Goal: Task Accomplishment & Management: Complete application form

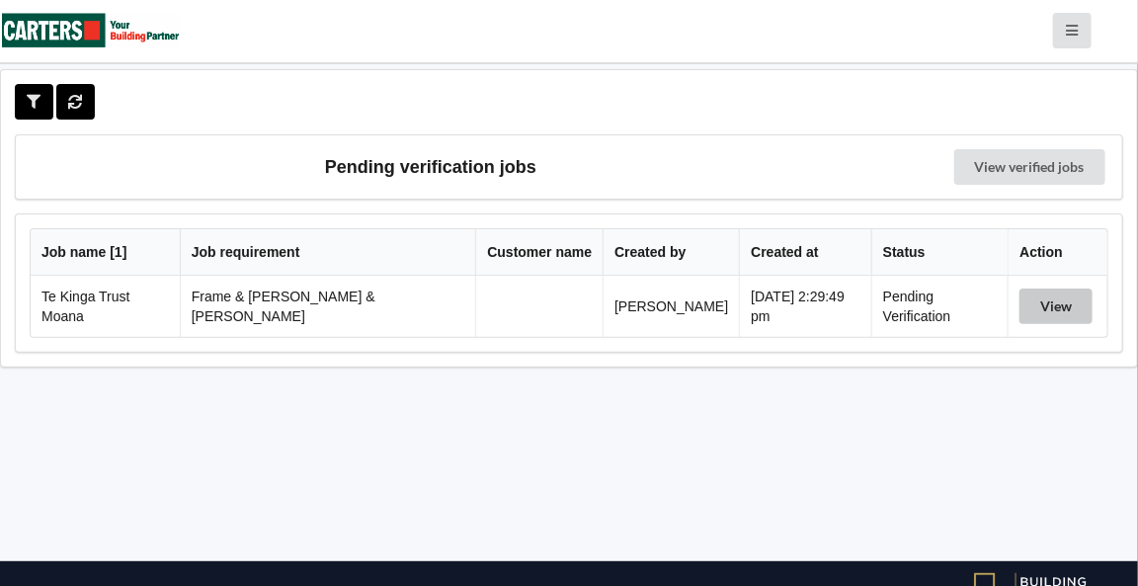
click at [1043, 299] on button "View" at bounding box center [1056, 307] width 73 height 36
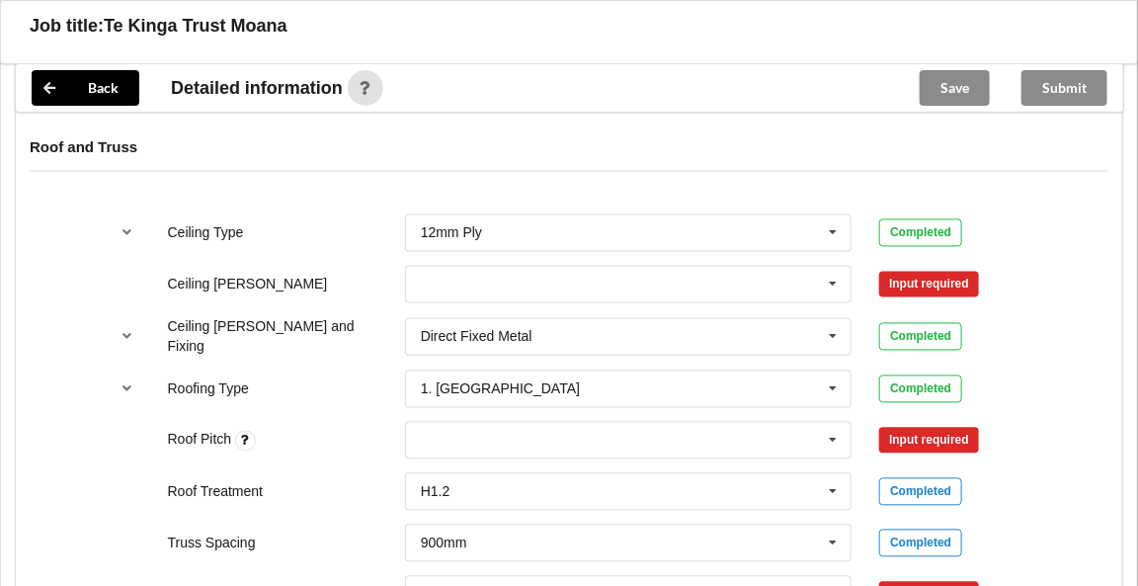
scroll to position [1181, 0]
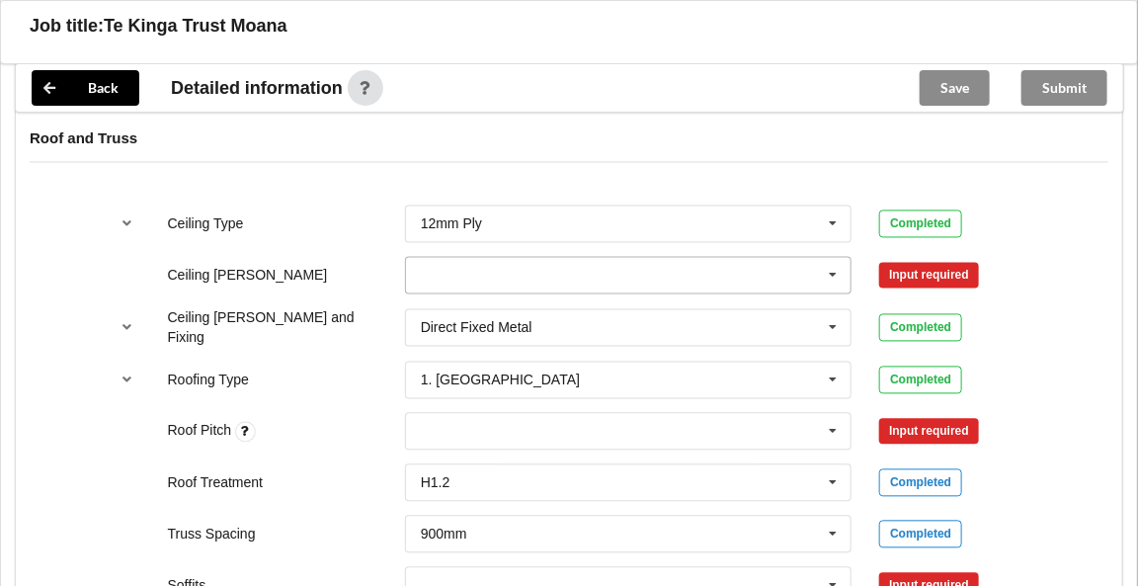
click at [833, 267] on icon at bounding box center [834, 276] width 30 height 37
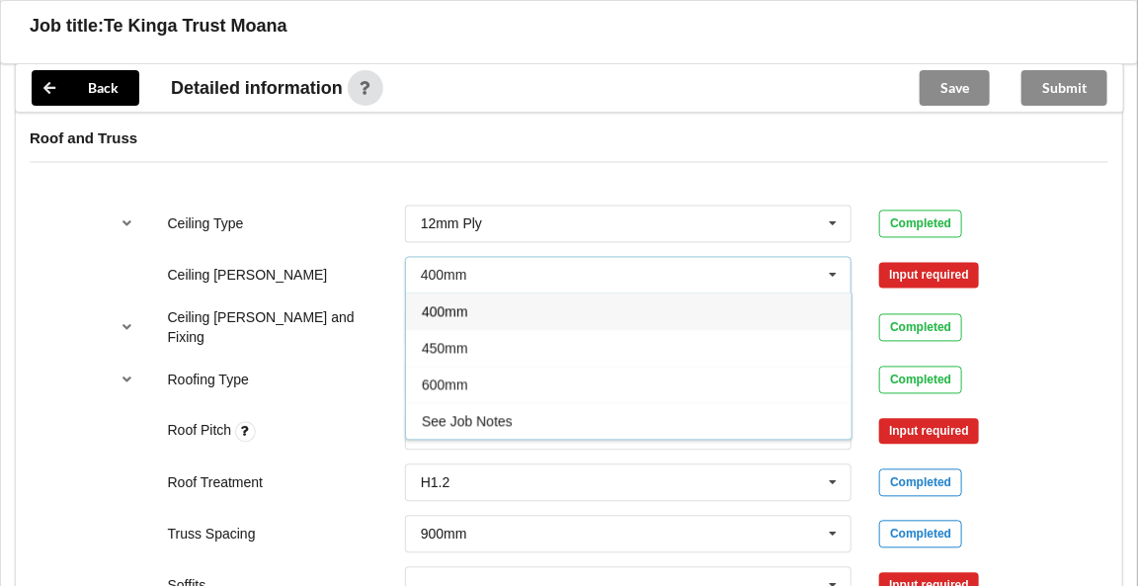
click at [462, 307] on span "400mm" at bounding box center [445, 312] width 46 height 16
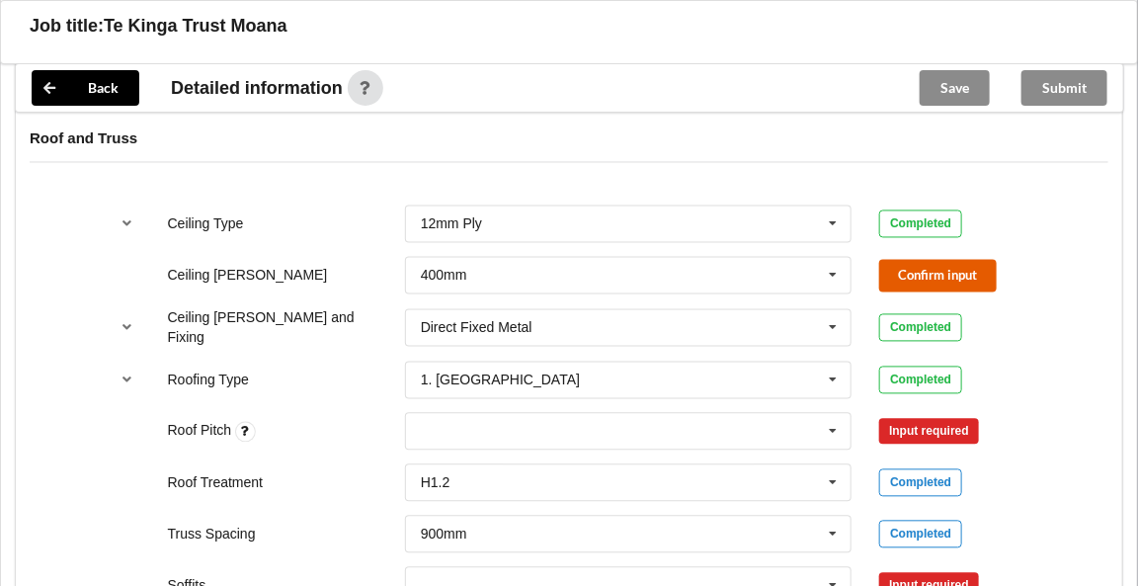
click at [898, 268] on button "Confirm input" at bounding box center [938, 276] width 118 height 33
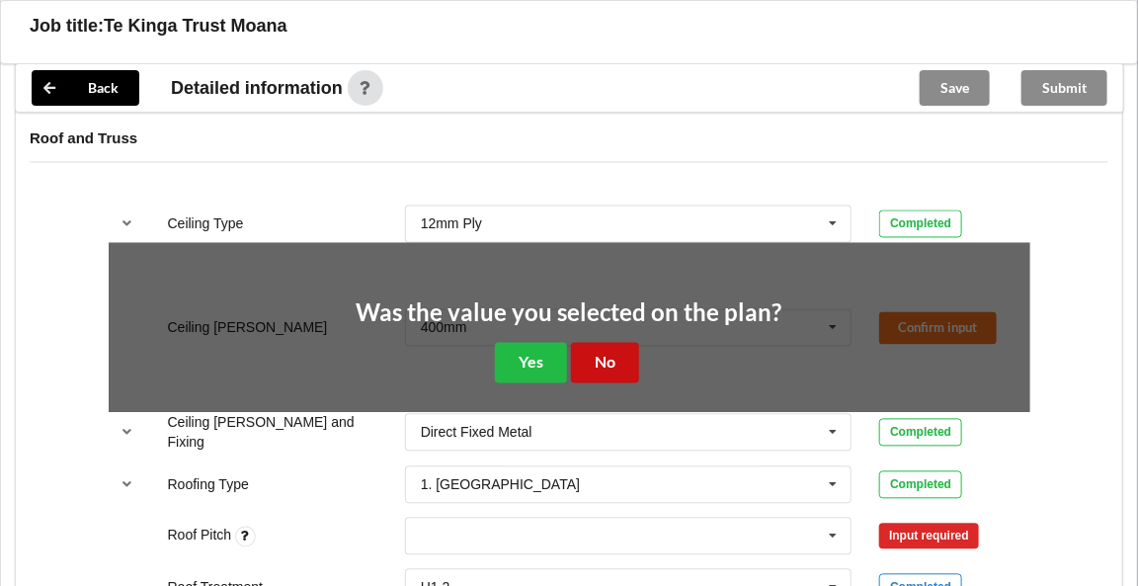
click at [591, 361] on button "No" at bounding box center [605, 363] width 68 height 41
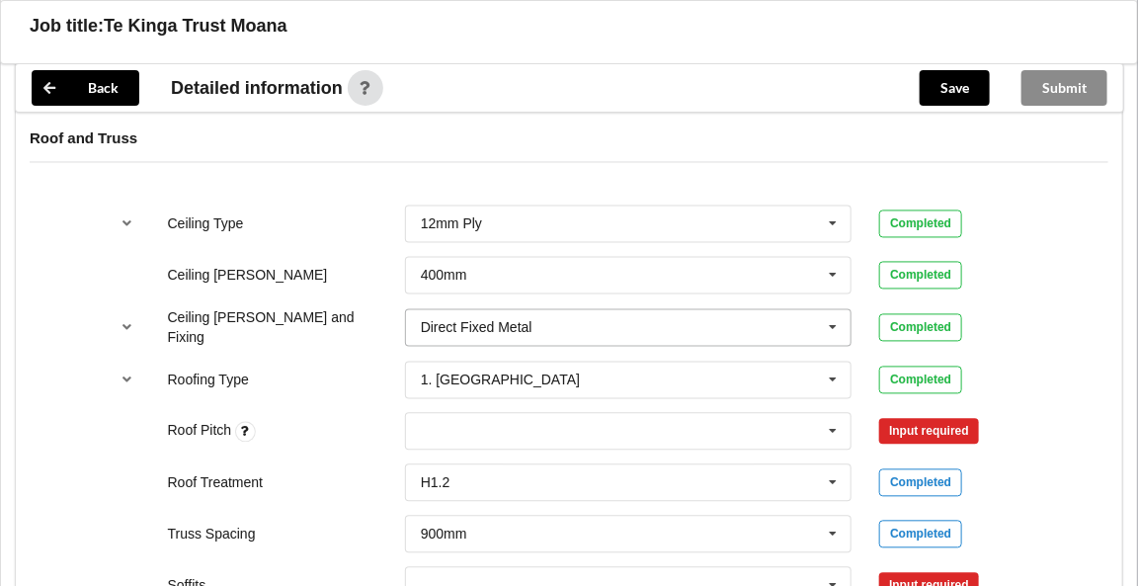
click at [838, 322] on icon at bounding box center [834, 328] width 30 height 37
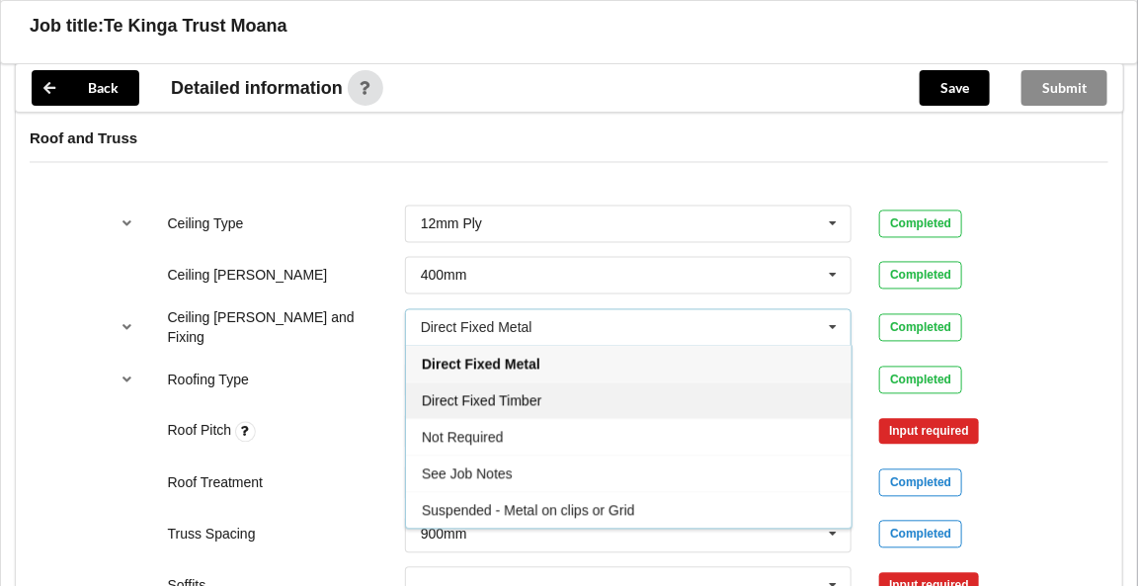
click at [542, 392] on div "Direct Fixed Timber" at bounding box center [629, 400] width 446 height 37
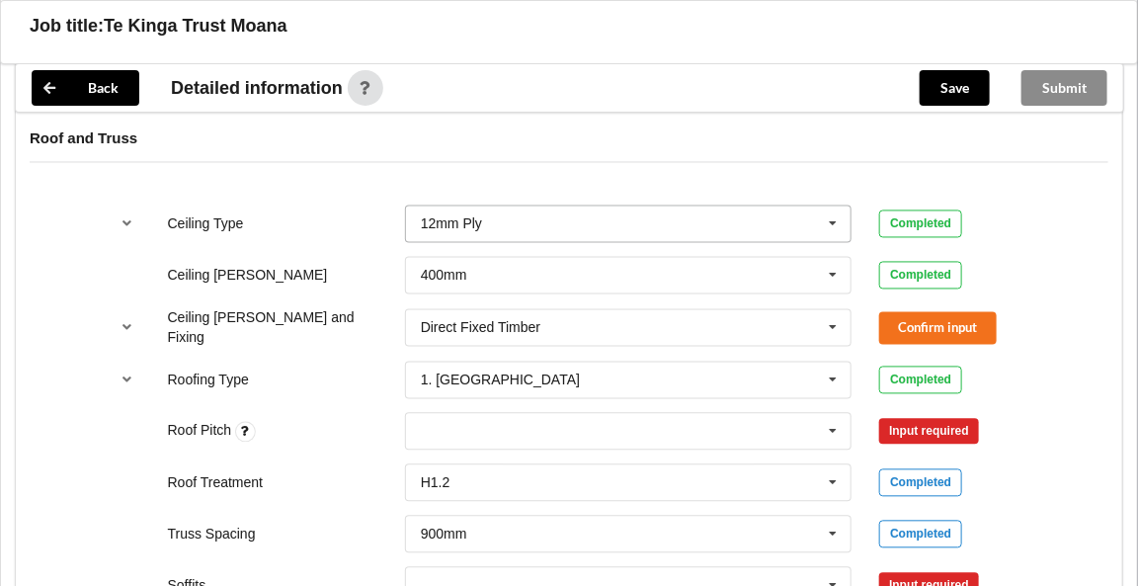
click at [835, 218] on icon at bounding box center [834, 224] width 30 height 37
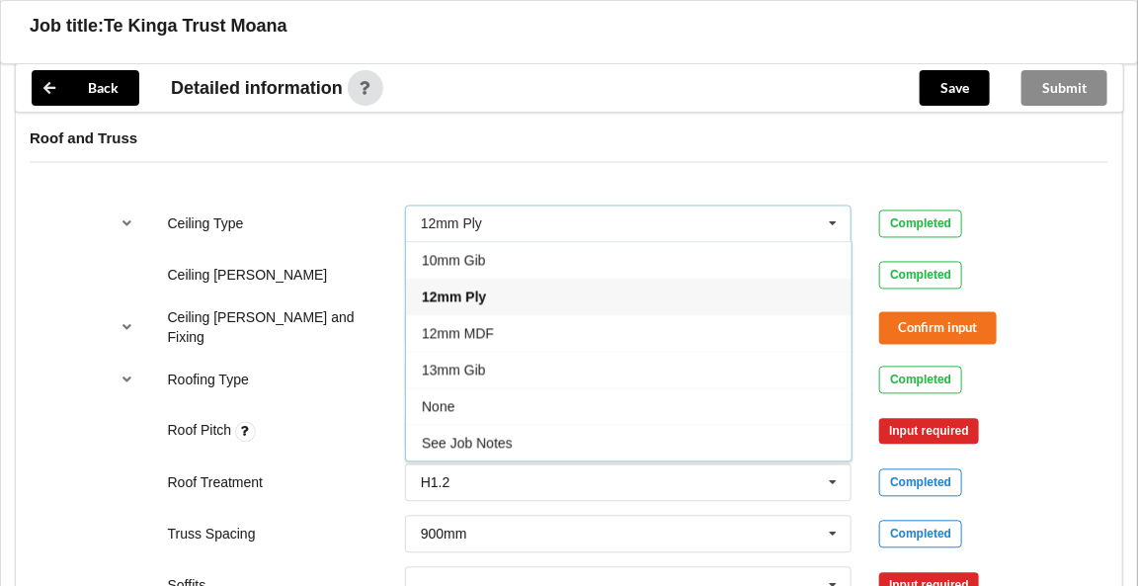
click at [512, 290] on div "12mm Ply" at bounding box center [629, 297] width 446 height 37
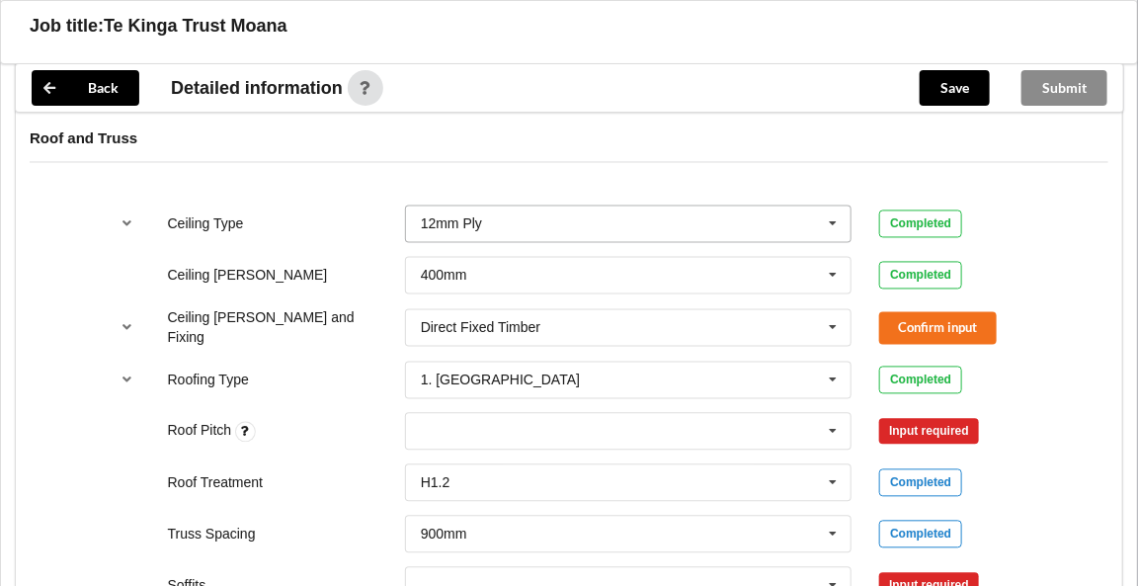
click at [835, 213] on icon at bounding box center [834, 224] width 30 height 37
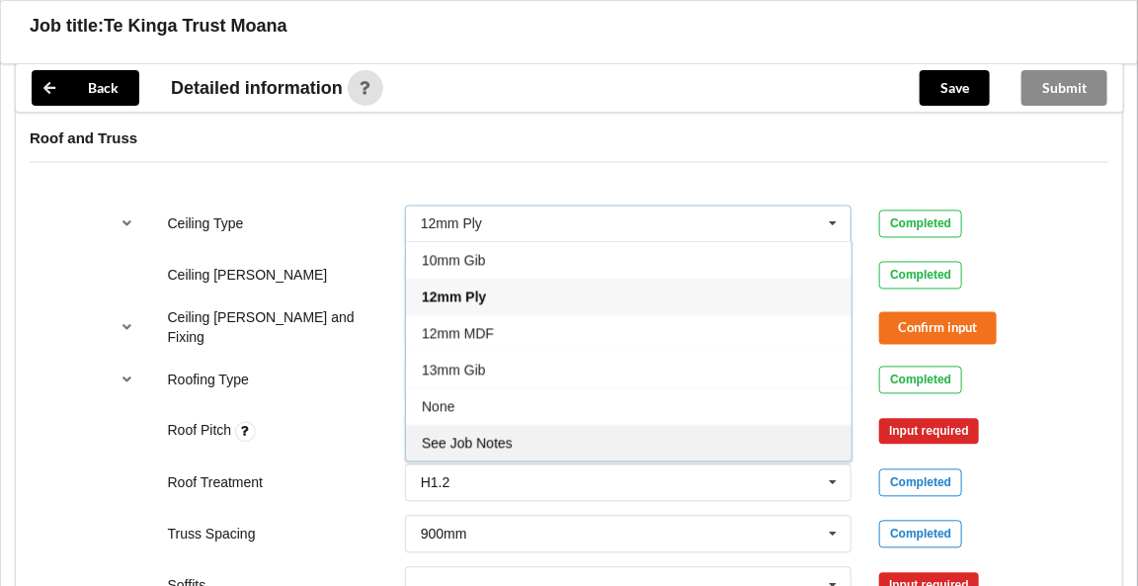
click at [500, 436] on span "See Job Notes" at bounding box center [467, 444] width 91 height 16
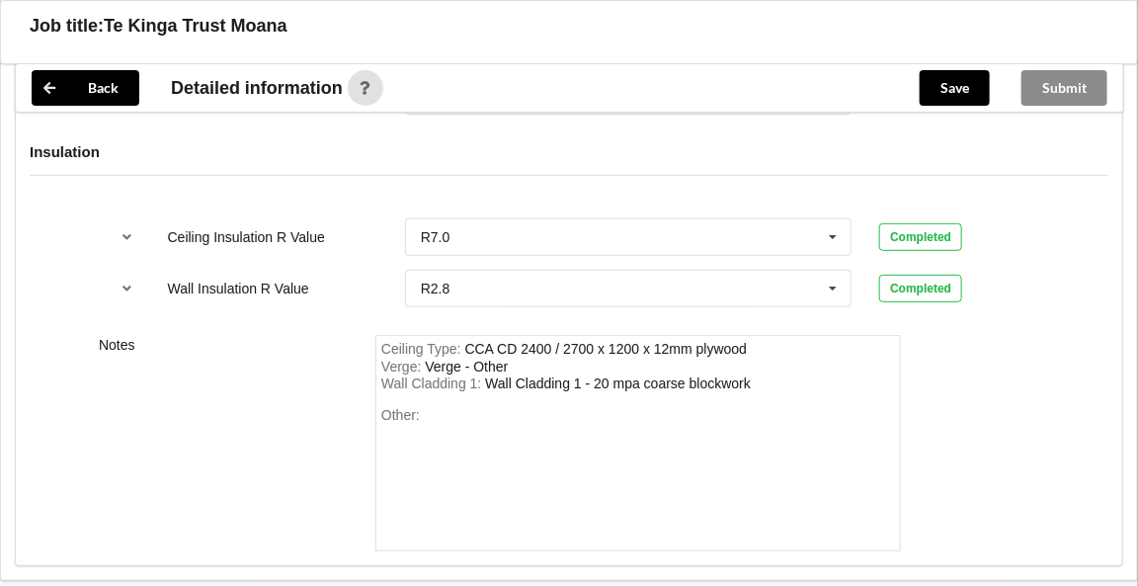
scroll to position [2734, 0]
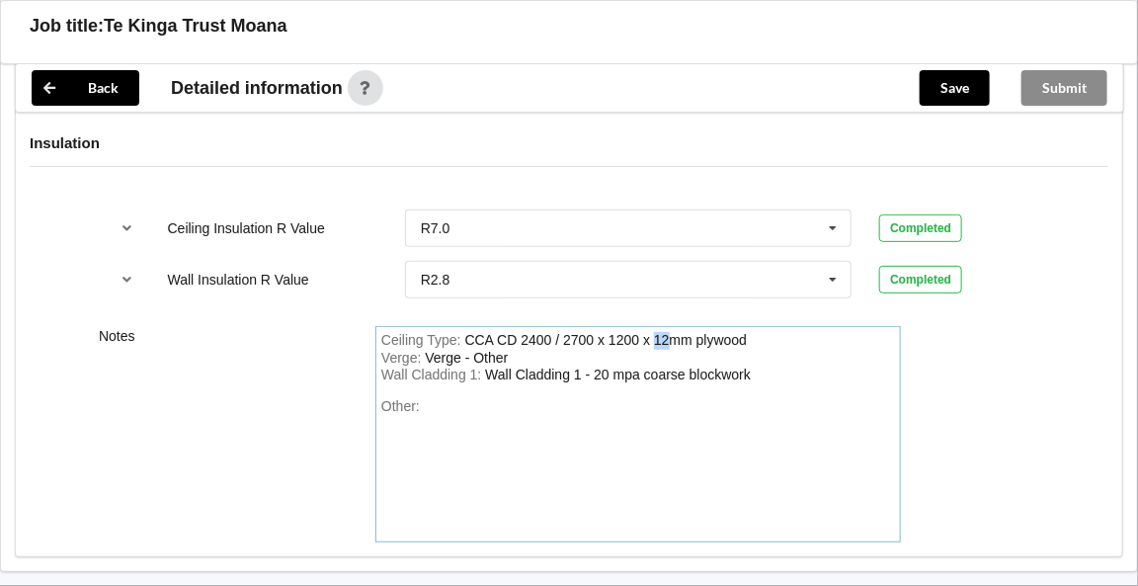
drag, startPoint x: 655, startPoint y: 324, endPoint x: 667, endPoint y: 326, distance: 12.0
click at [667, 332] on div "CCA CD 2400 / 2700 x 1200 x 12mm plywood" at bounding box center [606, 340] width 283 height 16
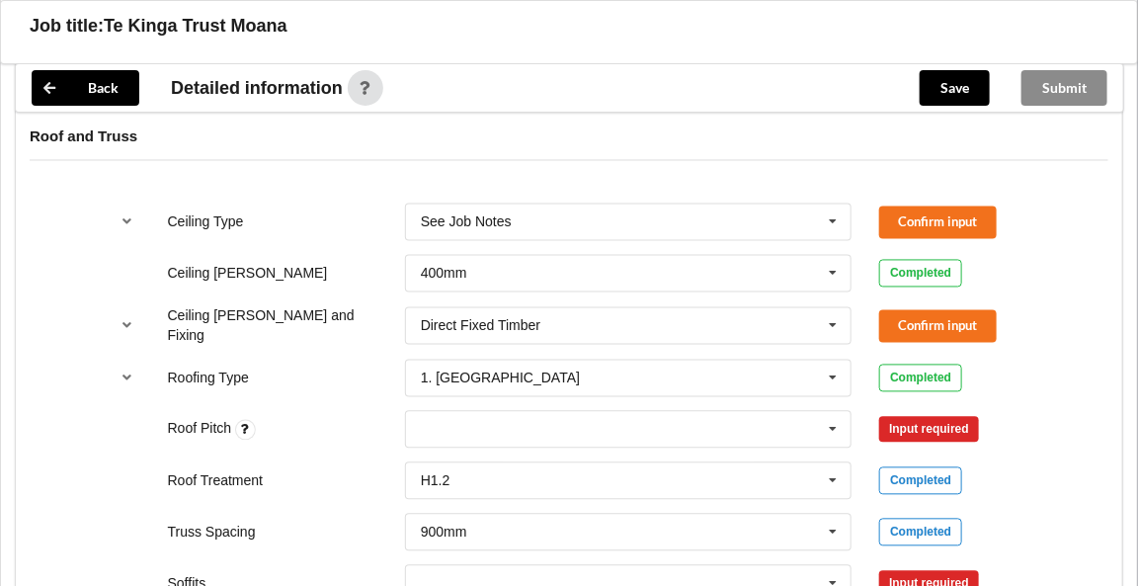
scroll to position [1156, 0]
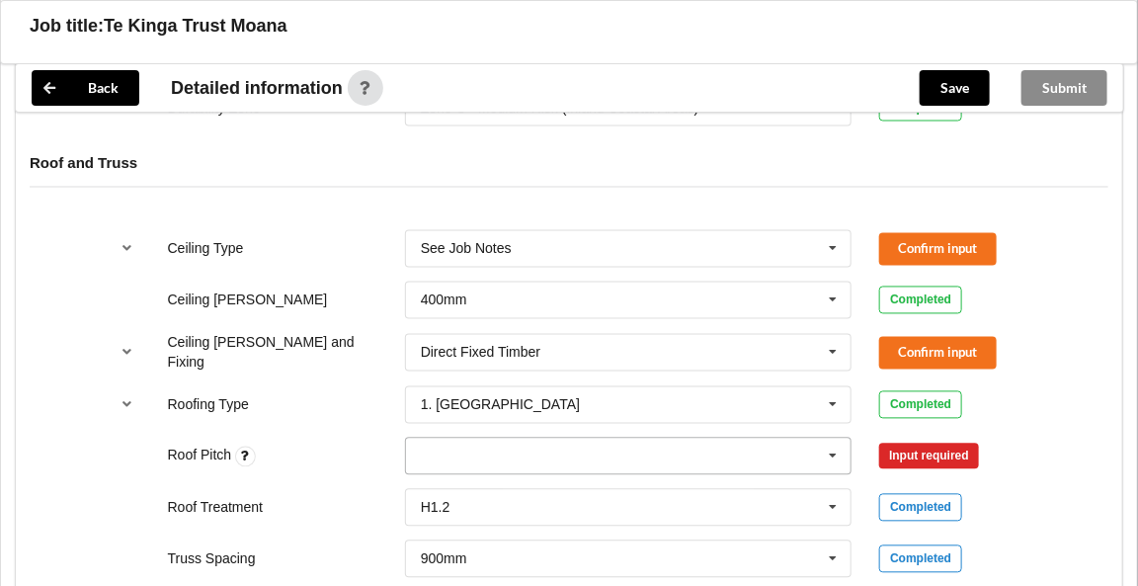
click at [830, 450] on icon at bounding box center [834, 457] width 30 height 37
type input "4"
click at [457, 487] on div "Add 4" at bounding box center [629, 492] width 446 height 37
click at [906, 450] on button "Confirm input" at bounding box center [938, 457] width 118 height 33
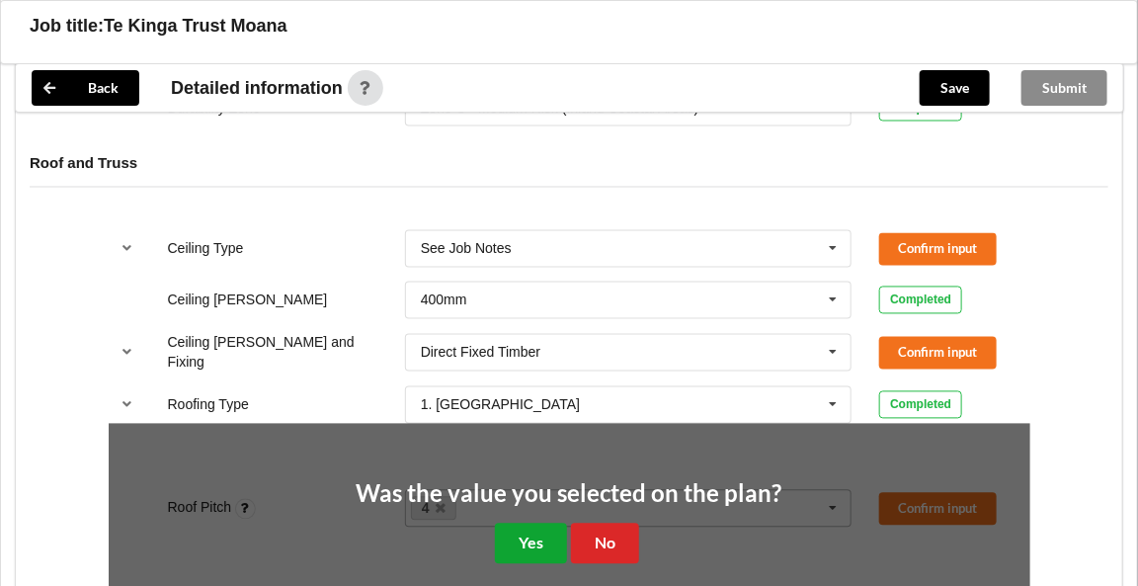
click at [527, 529] on button "Yes" at bounding box center [531, 544] width 72 height 41
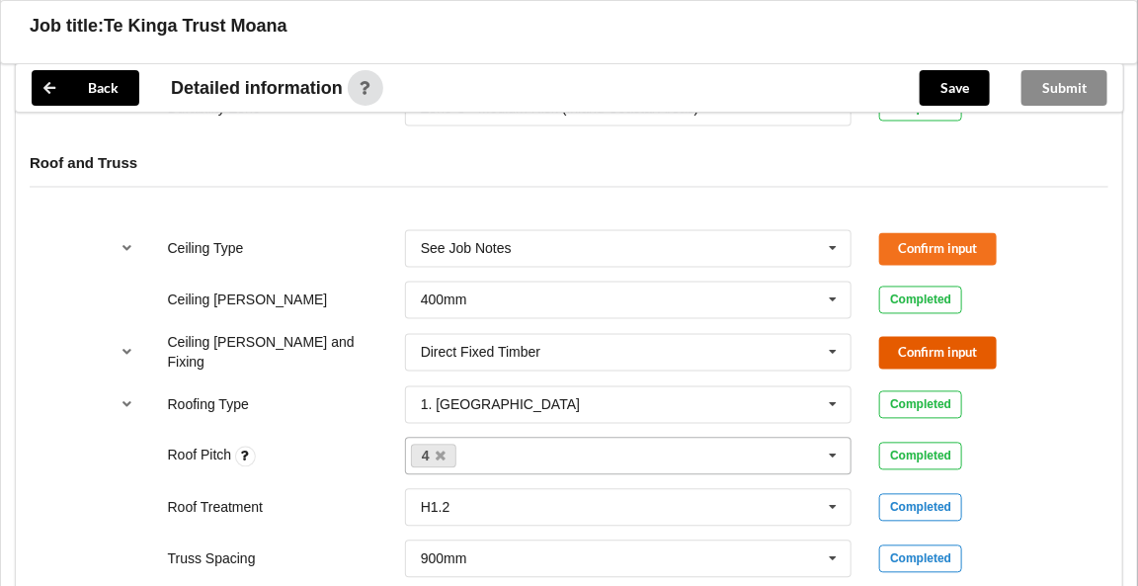
click at [931, 347] on button "Confirm input" at bounding box center [938, 353] width 118 height 33
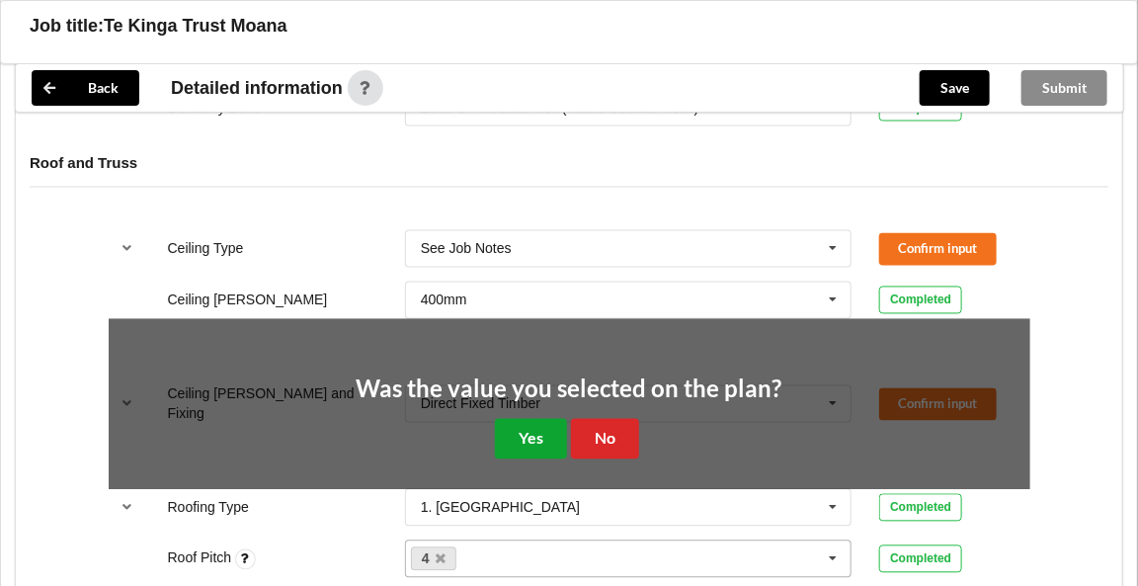
click at [532, 431] on button "Yes" at bounding box center [531, 439] width 72 height 41
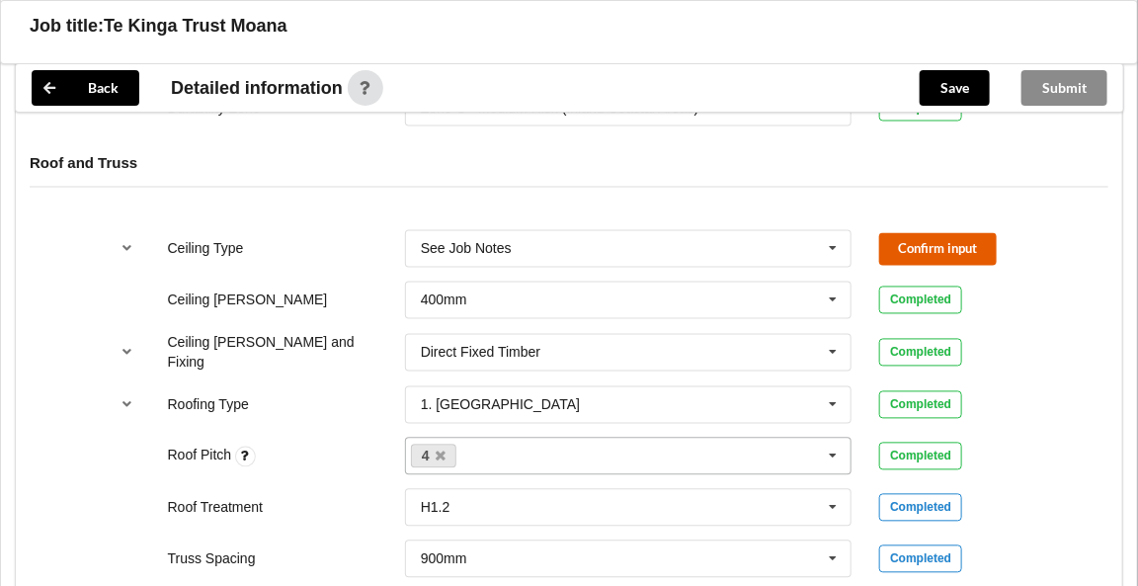
click at [897, 254] on button "Confirm input" at bounding box center [938, 249] width 118 height 33
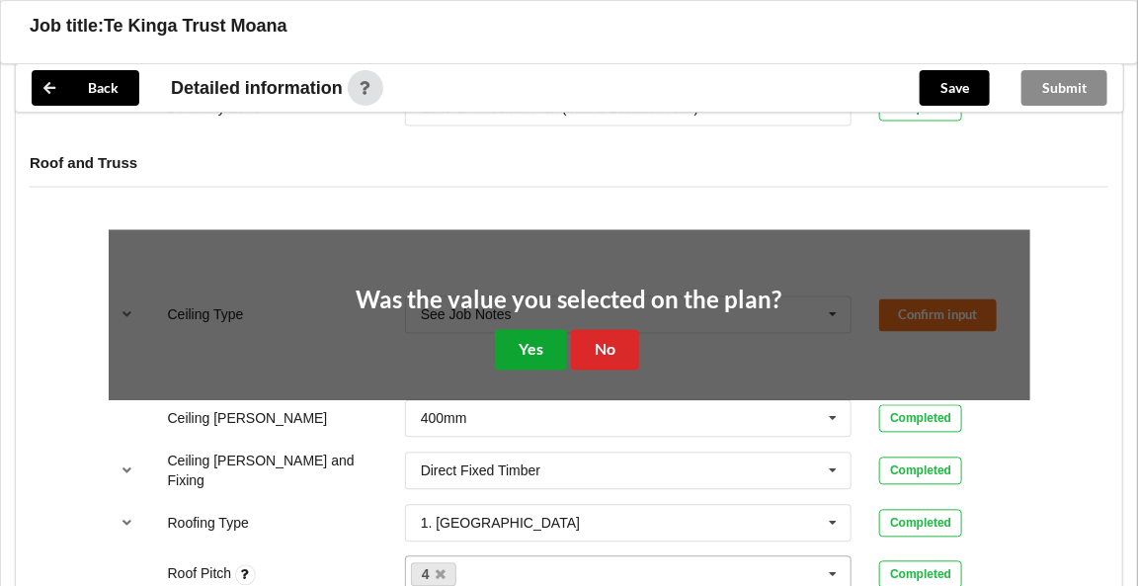
click at [540, 344] on button "Yes" at bounding box center [531, 350] width 72 height 41
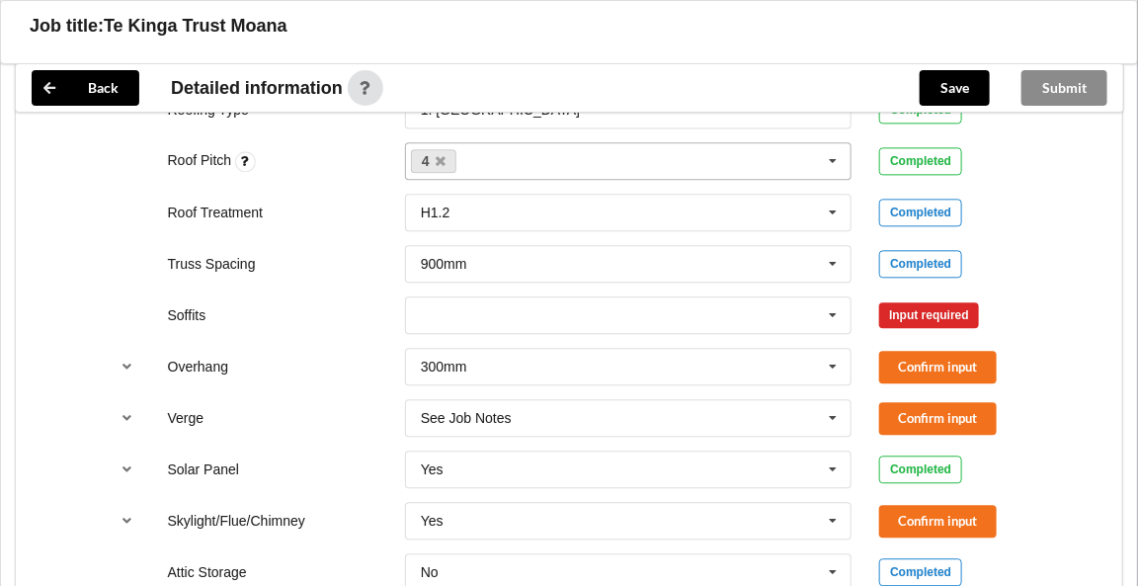
scroll to position [1477, 0]
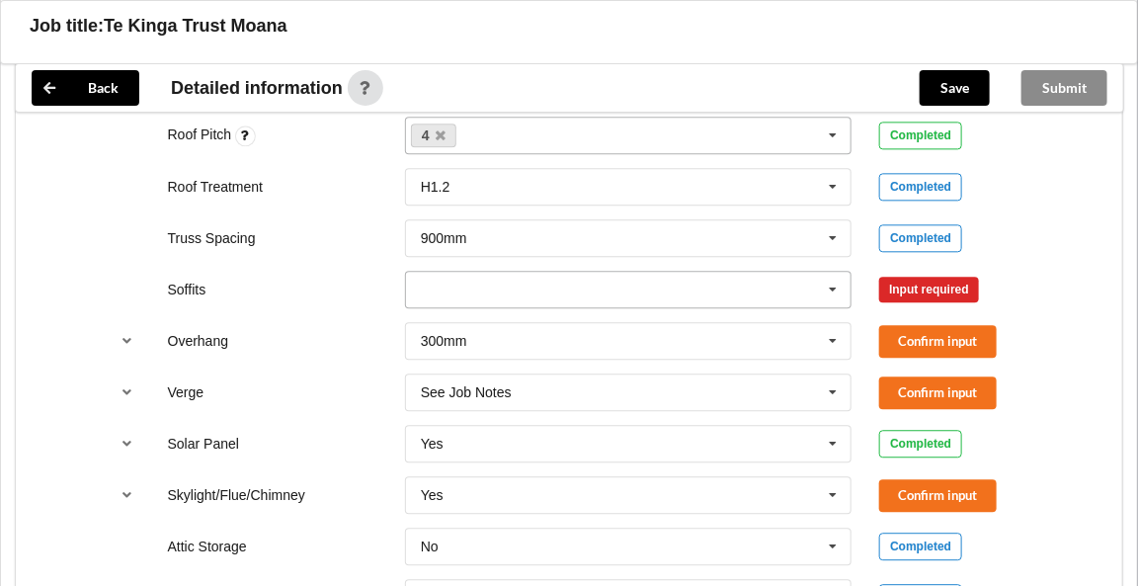
click at [834, 283] on icon at bounding box center [834, 290] width 30 height 37
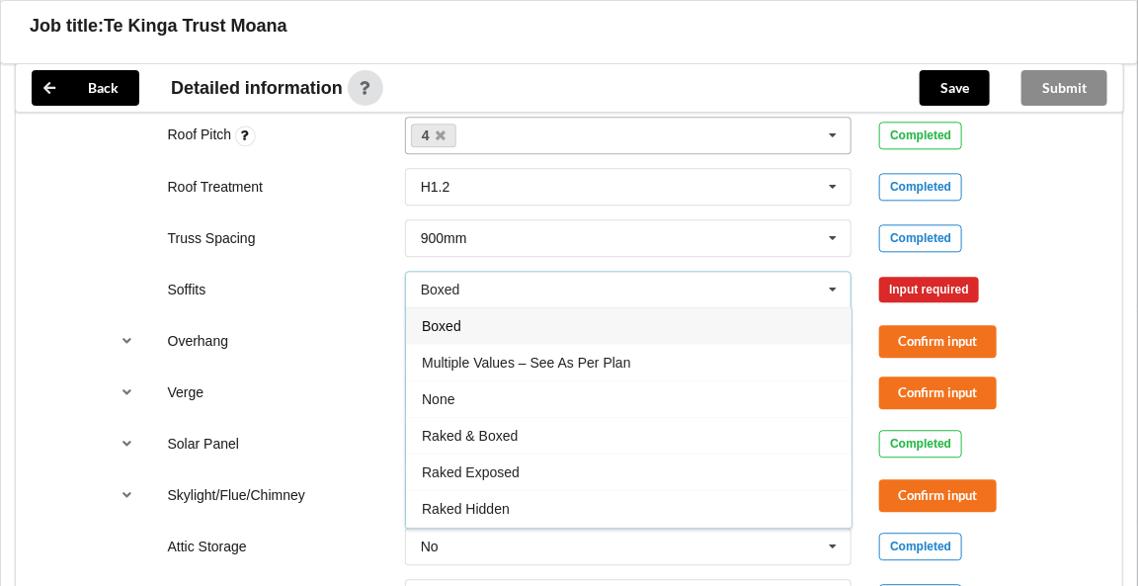
click at [466, 312] on div "Boxed" at bounding box center [629, 325] width 446 height 37
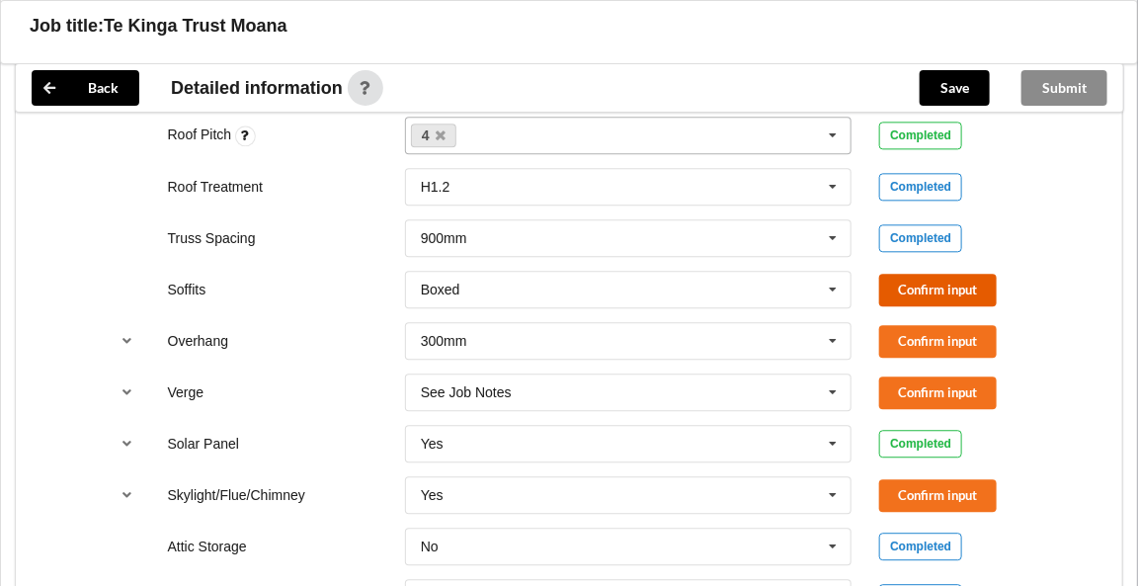
click at [917, 281] on button "Confirm input" at bounding box center [938, 290] width 118 height 33
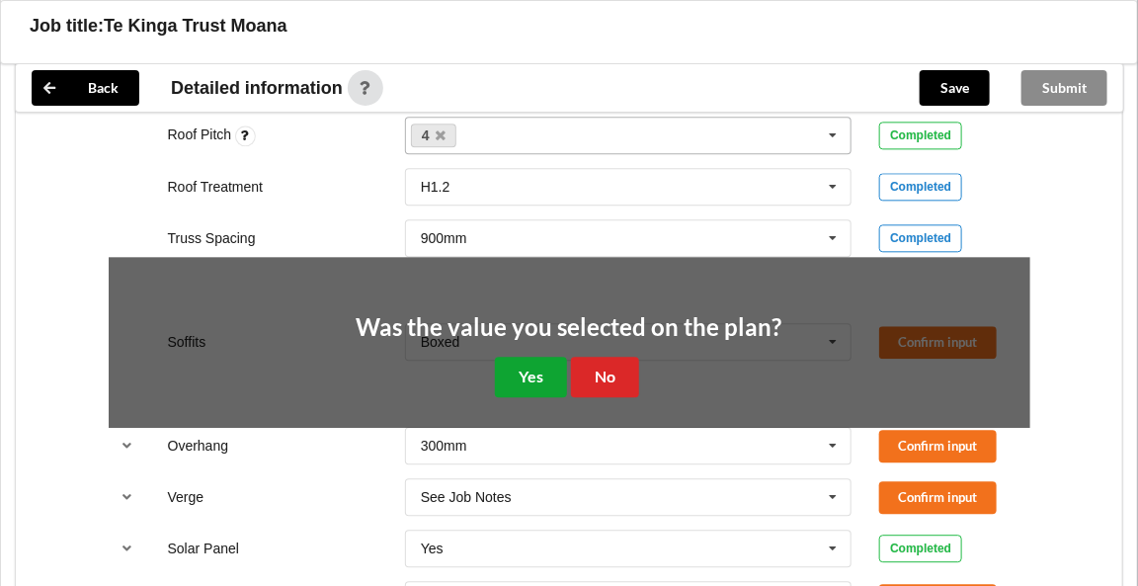
click at [523, 361] on button "Yes" at bounding box center [531, 377] width 72 height 41
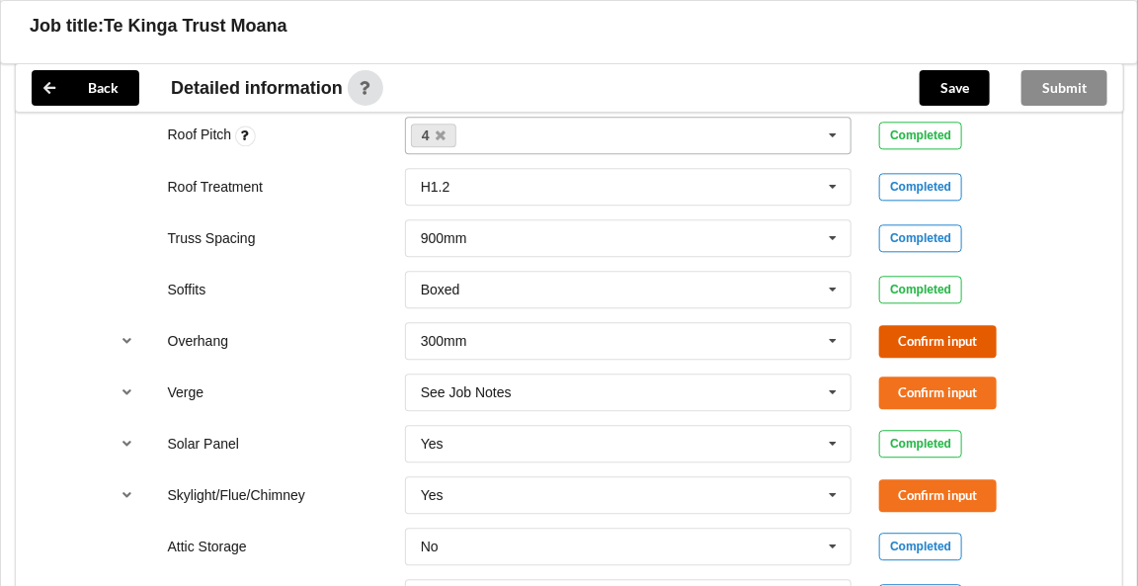
click at [931, 329] on button "Confirm input" at bounding box center [938, 341] width 118 height 33
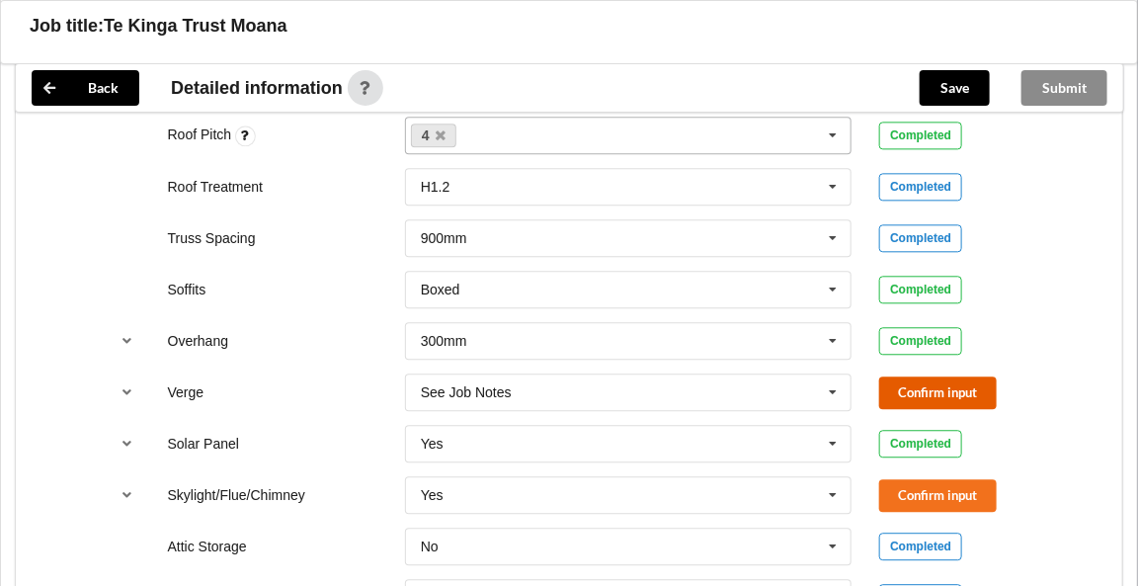
click at [917, 385] on button "Confirm input" at bounding box center [938, 392] width 118 height 33
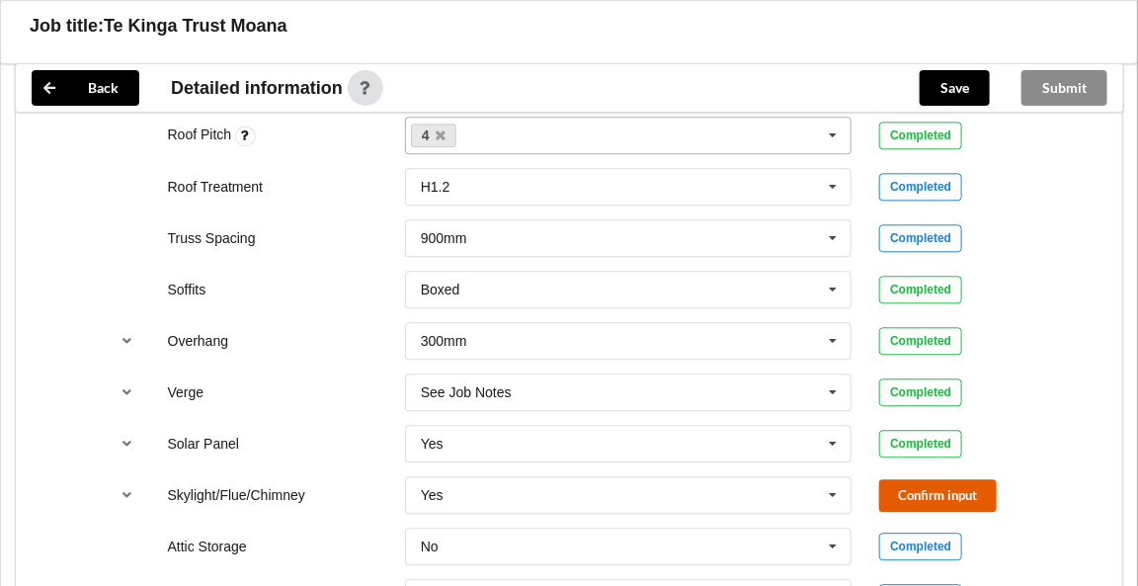
click at [902, 479] on button "Confirm input" at bounding box center [938, 495] width 118 height 33
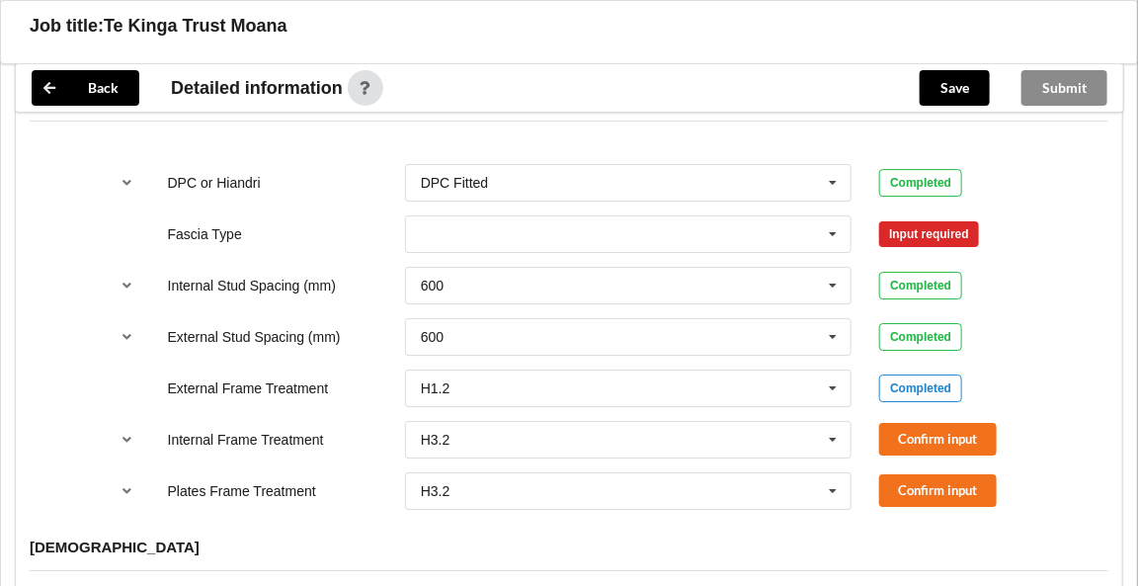
scroll to position [2060, 0]
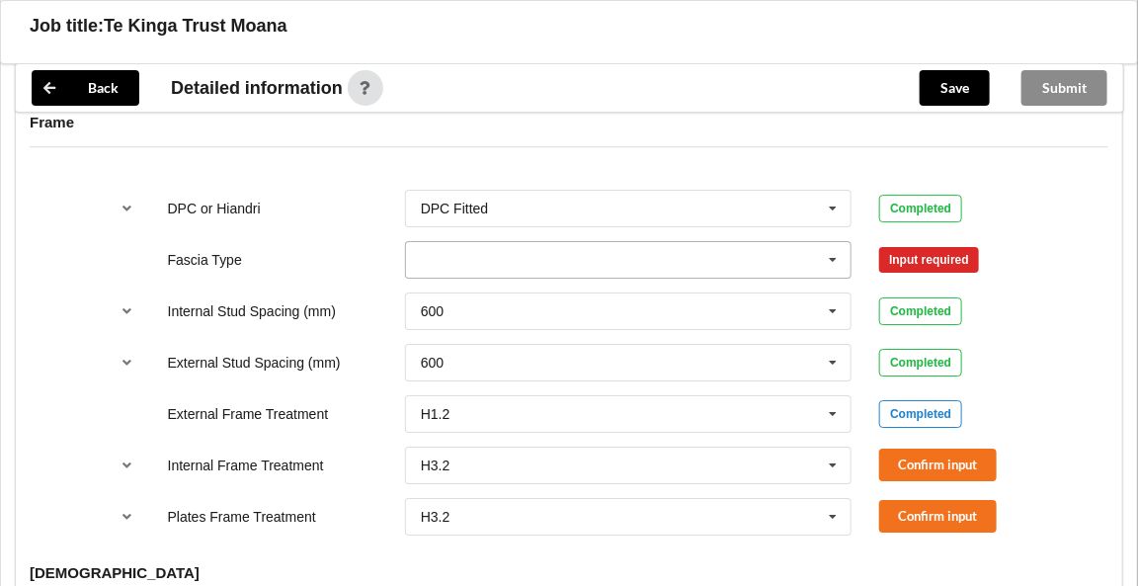
click at [832, 251] on icon at bounding box center [834, 260] width 30 height 37
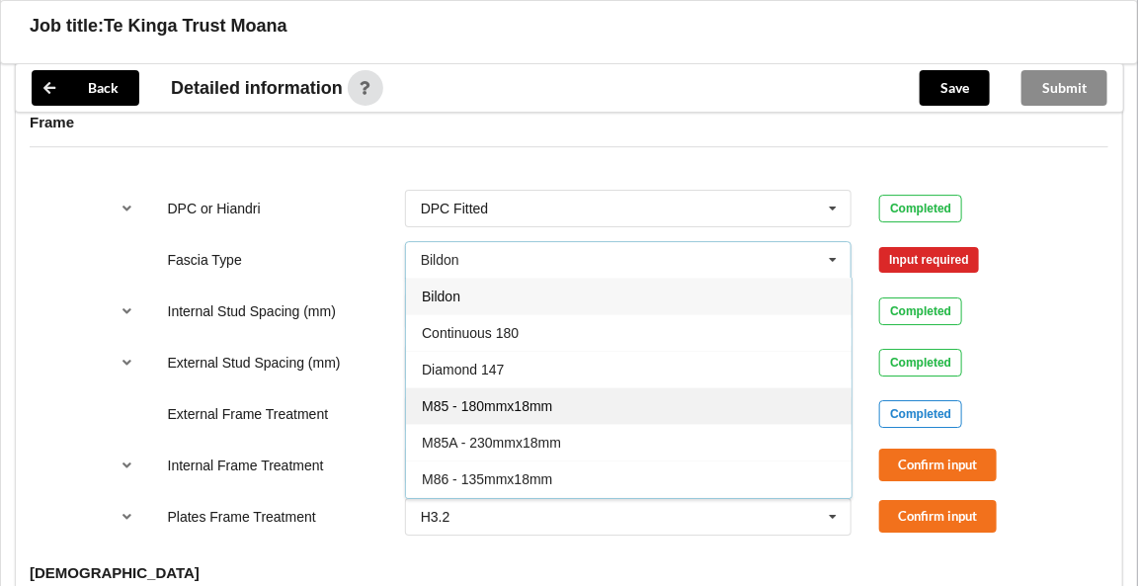
click at [531, 398] on span "M85 - 180mmx18mm" at bounding box center [487, 406] width 130 height 16
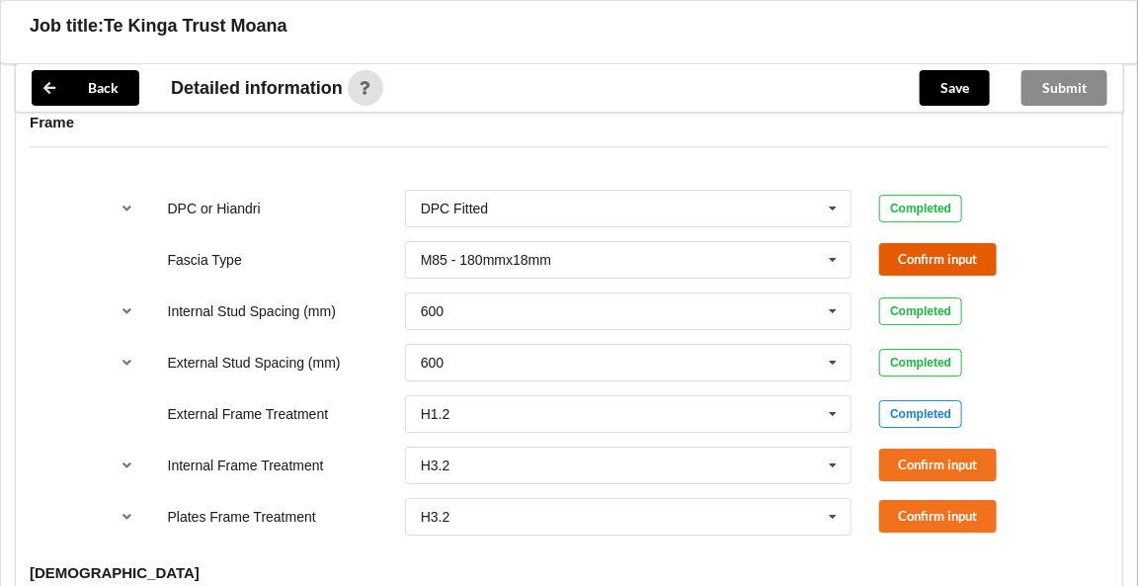
click at [901, 250] on button "Confirm input" at bounding box center [938, 259] width 118 height 33
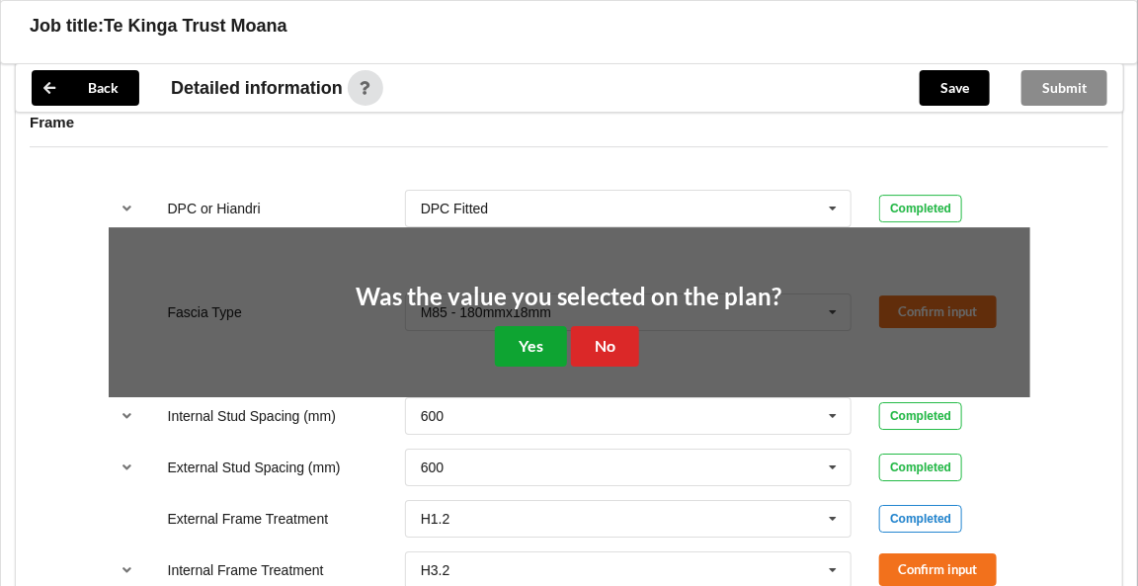
click at [556, 336] on button "Yes" at bounding box center [531, 346] width 72 height 41
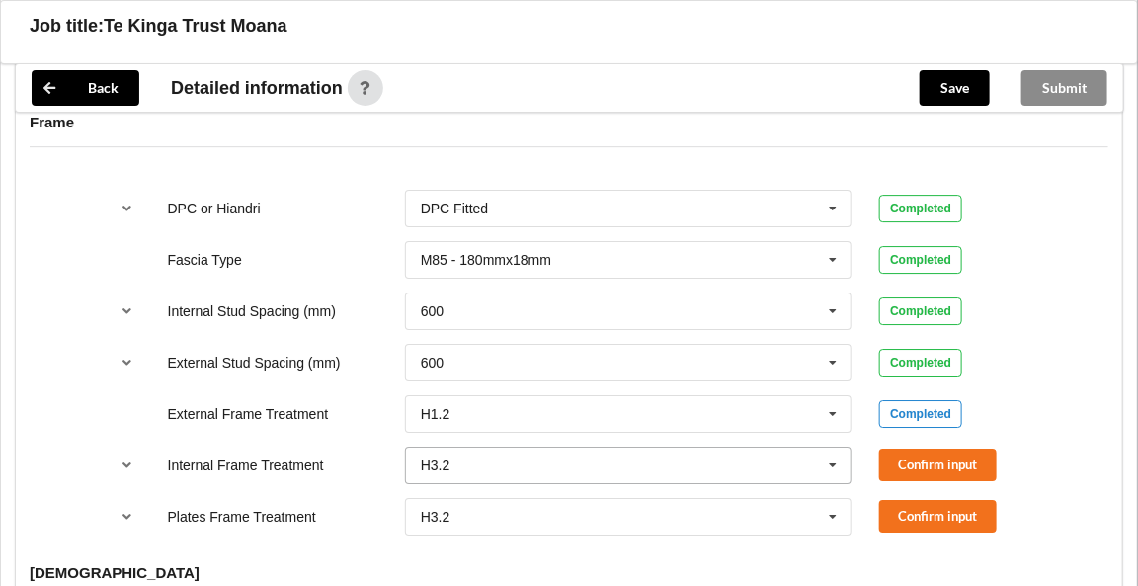
click at [830, 449] on icon at bounding box center [834, 466] width 30 height 37
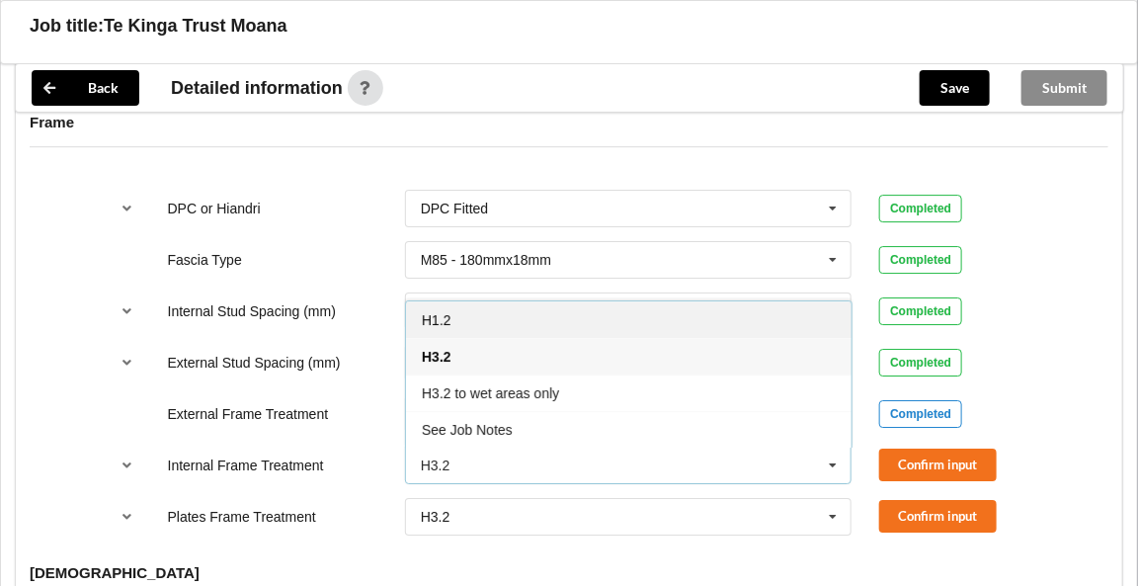
click at [472, 312] on div "H1.2" at bounding box center [629, 319] width 446 height 37
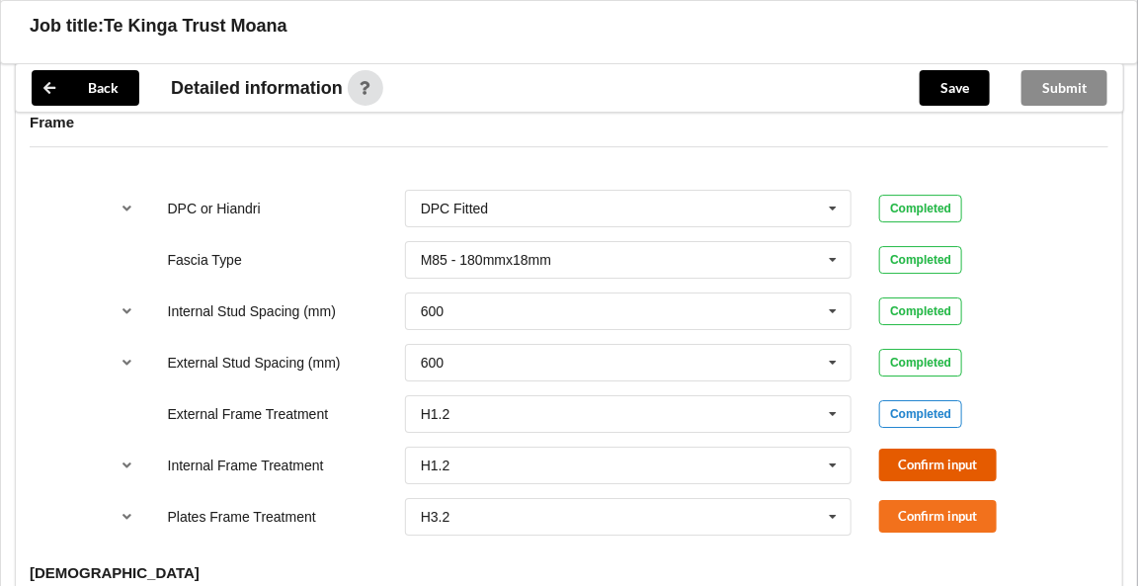
click at [906, 454] on button "Confirm input" at bounding box center [938, 465] width 118 height 33
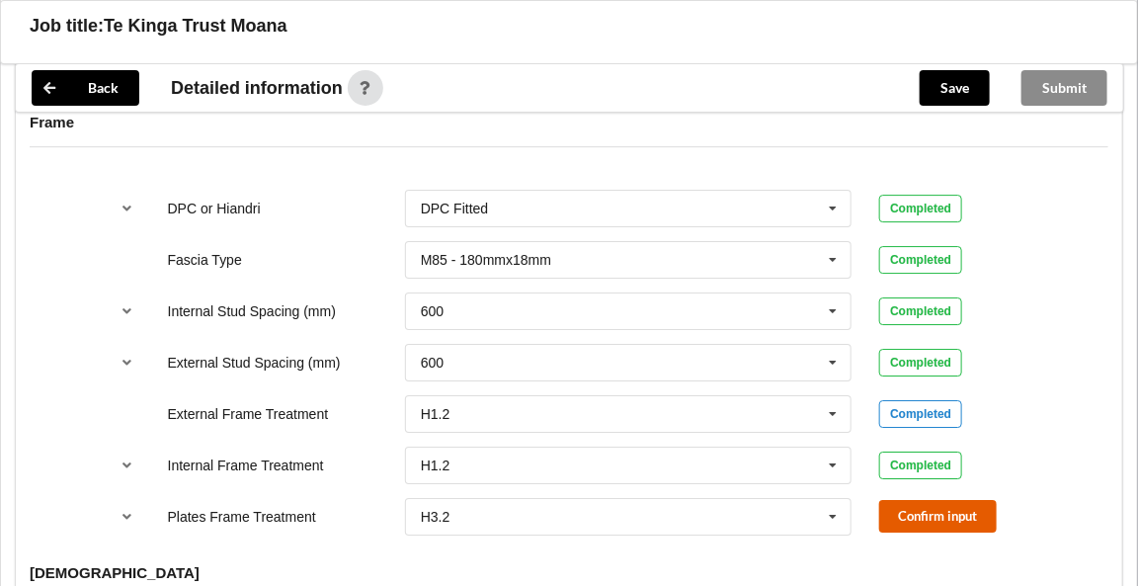
click at [917, 500] on button "Confirm input" at bounding box center [938, 516] width 118 height 33
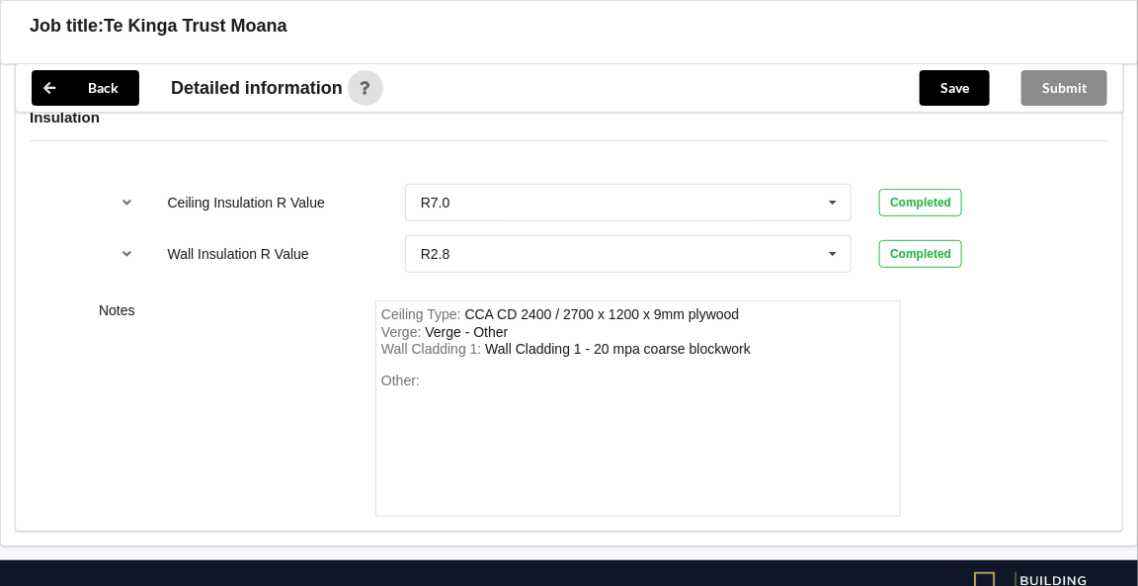
scroll to position [2764, 0]
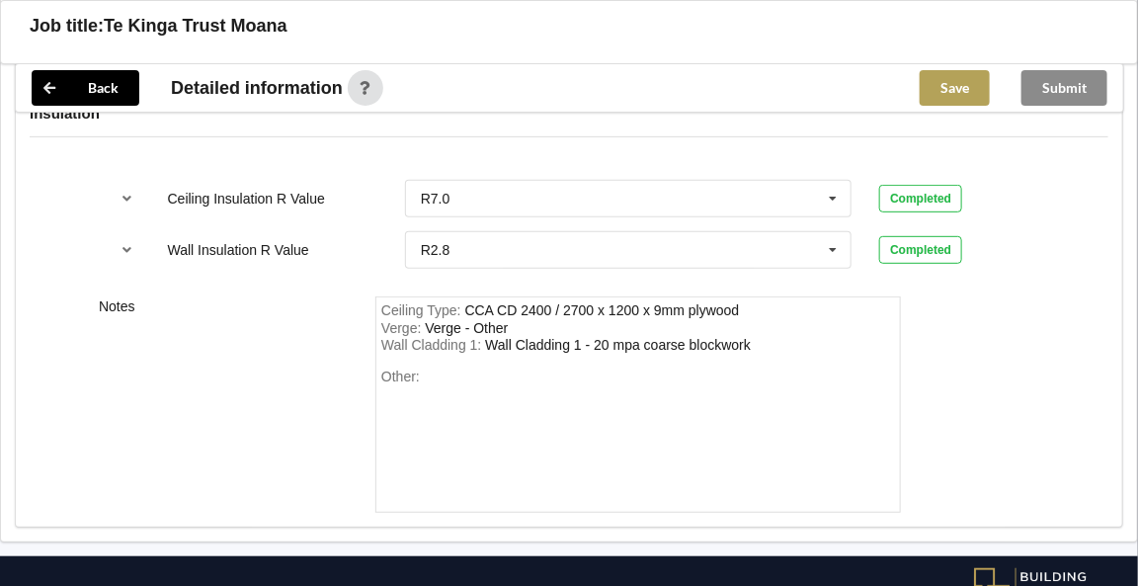
click at [960, 92] on button "Save" at bounding box center [955, 88] width 70 height 36
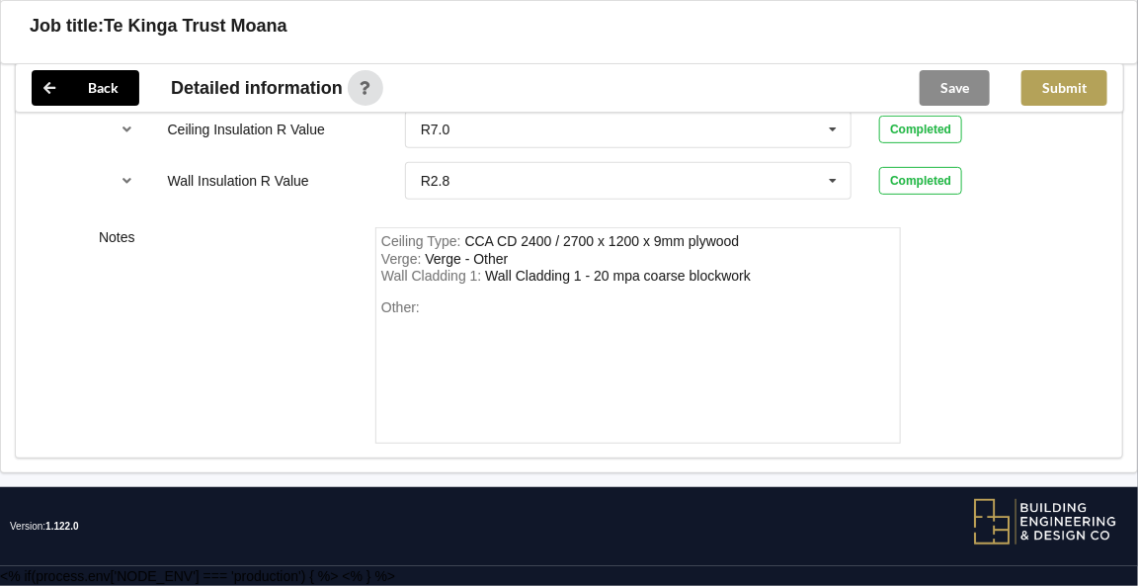
scroll to position [2728, 0]
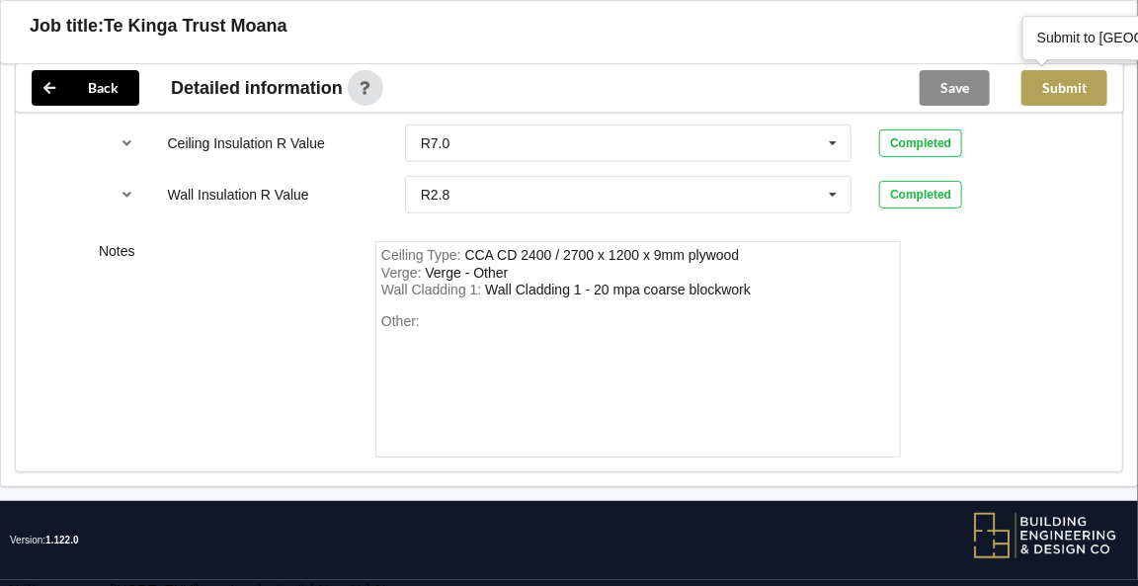
click at [1061, 95] on button "Submit" at bounding box center [1065, 88] width 86 height 36
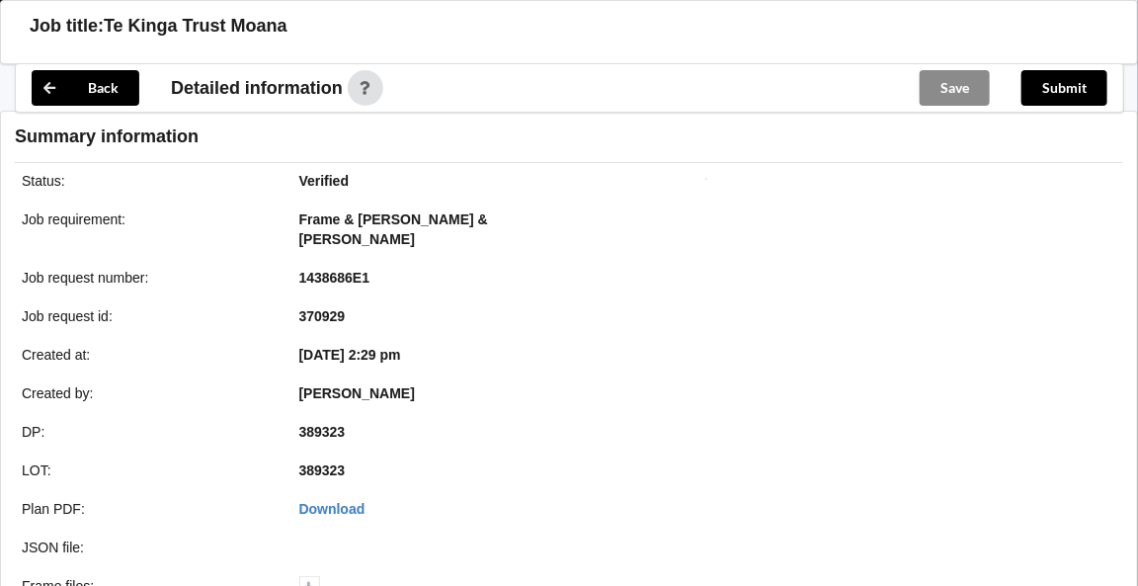
scroll to position [2727, 0]
